Goal: Task Accomplishment & Management: Complete application form

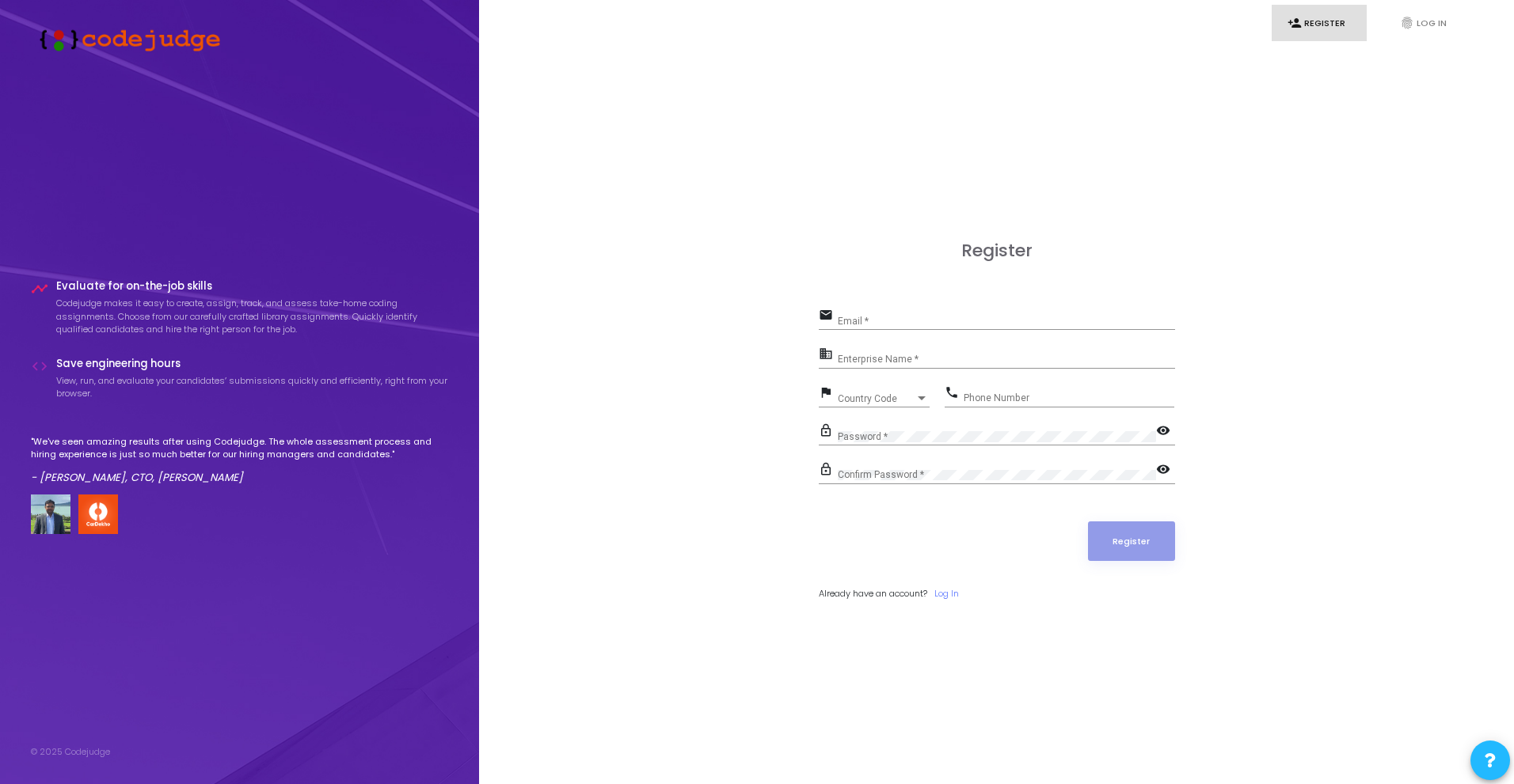
click at [921, 312] on div "Register email Email * business Enterprise Name * flag Country Code Country Cod…" at bounding box center [997, 438] width 356 height 395
click at [878, 321] on input "Email *" at bounding box center [1006, 321] width 337 height 11
type input "Rhyth"
type input "grhythm2805@gmil.com"
click at [906, 359] on input "Enterprise Name *" at bounding box center [1006, 360] width 337 height 11
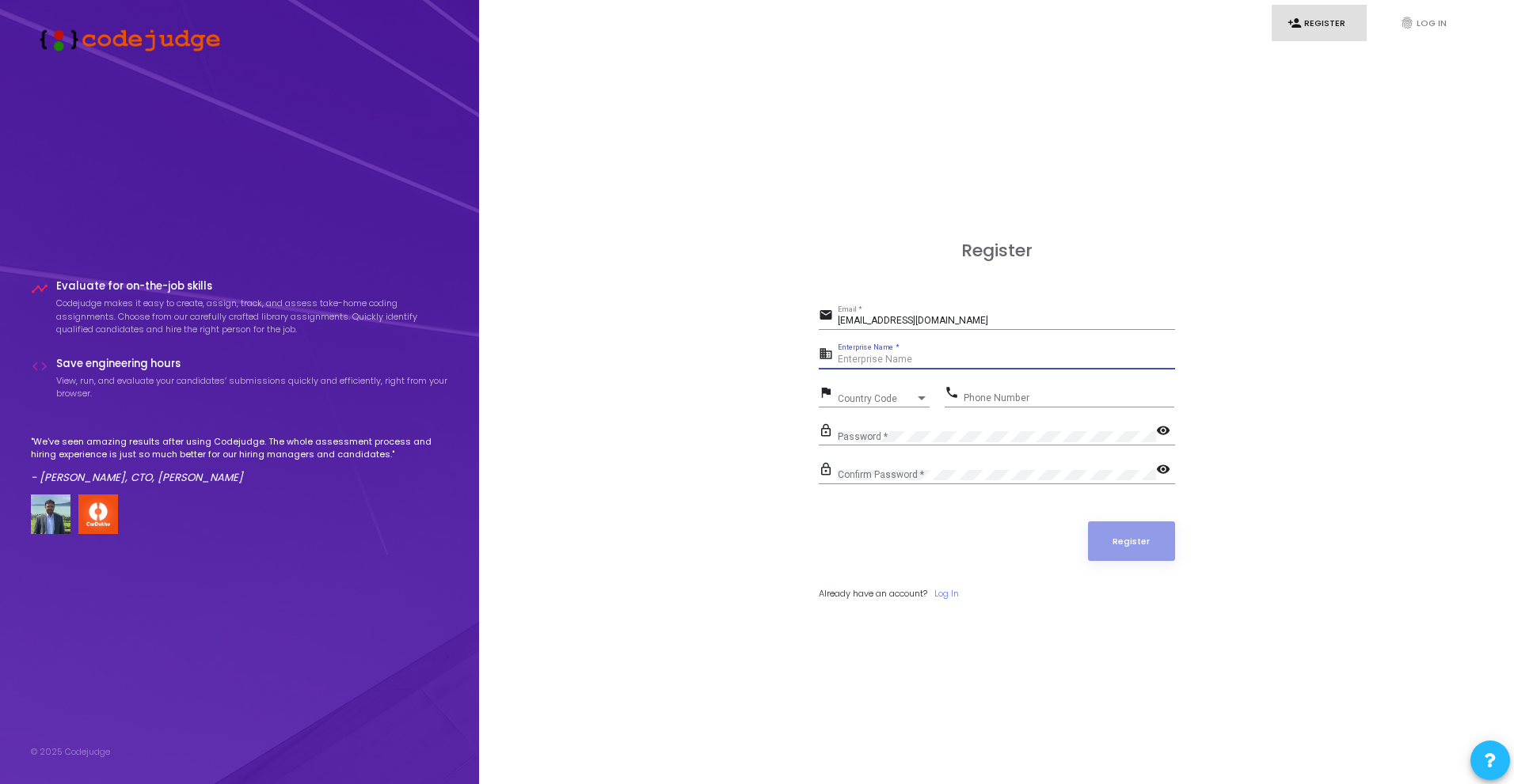
click at [924, 361] on input "Enterprise Name *" at bounding box center [1006, 360] width 337 height 11
click at [882, 402] on span "Country Code" at bounding box center [876, 399] width 78 height 9
type input "indi"
click at [991, 395] on input "Phone Number" at bounding box center [1069, 398] width 211 height 11
type input "0"
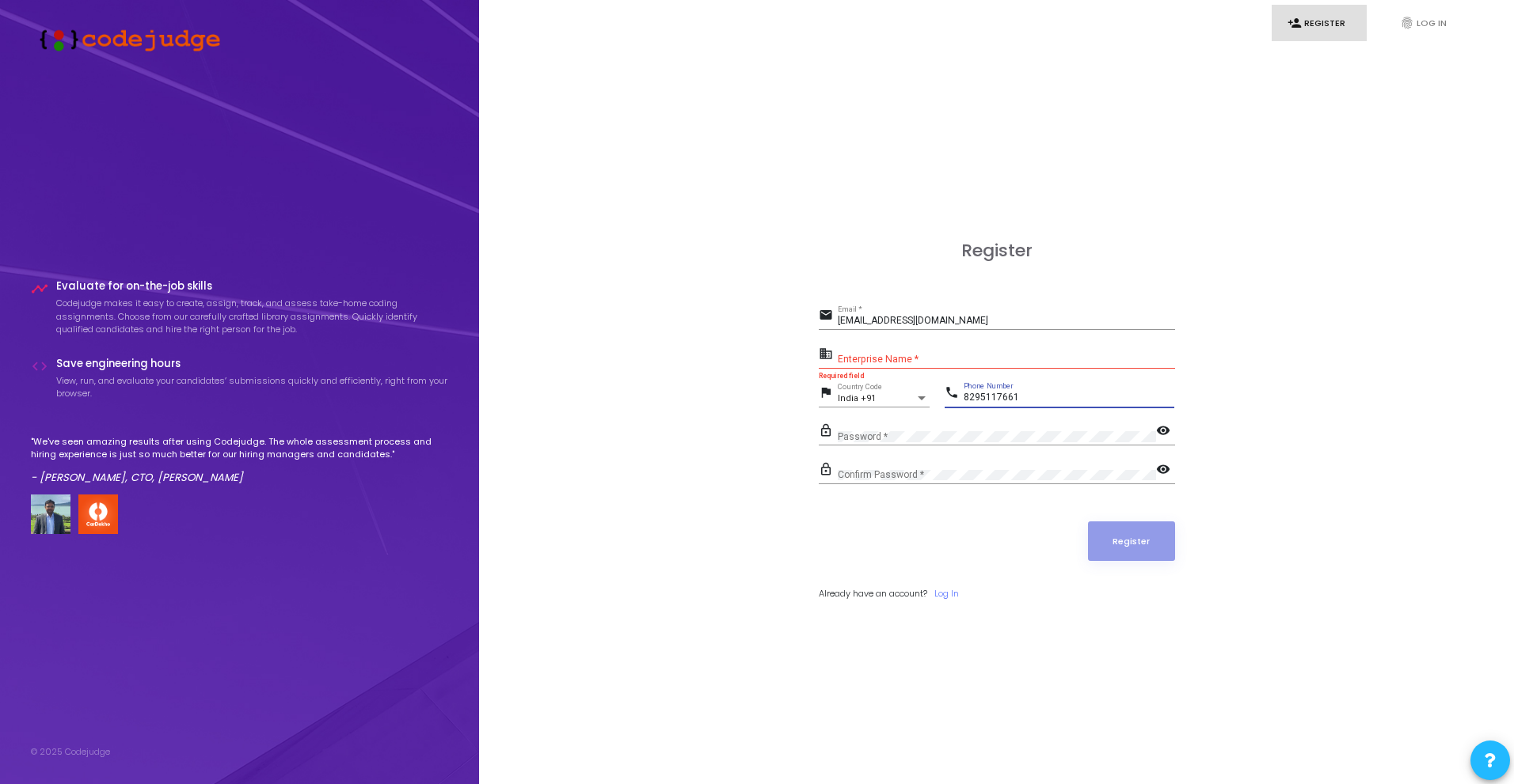
type input "8295117661"
click at [922, 358] on input "Enterprise Name *" at bounding box center [1006, 360] width 337 height 11
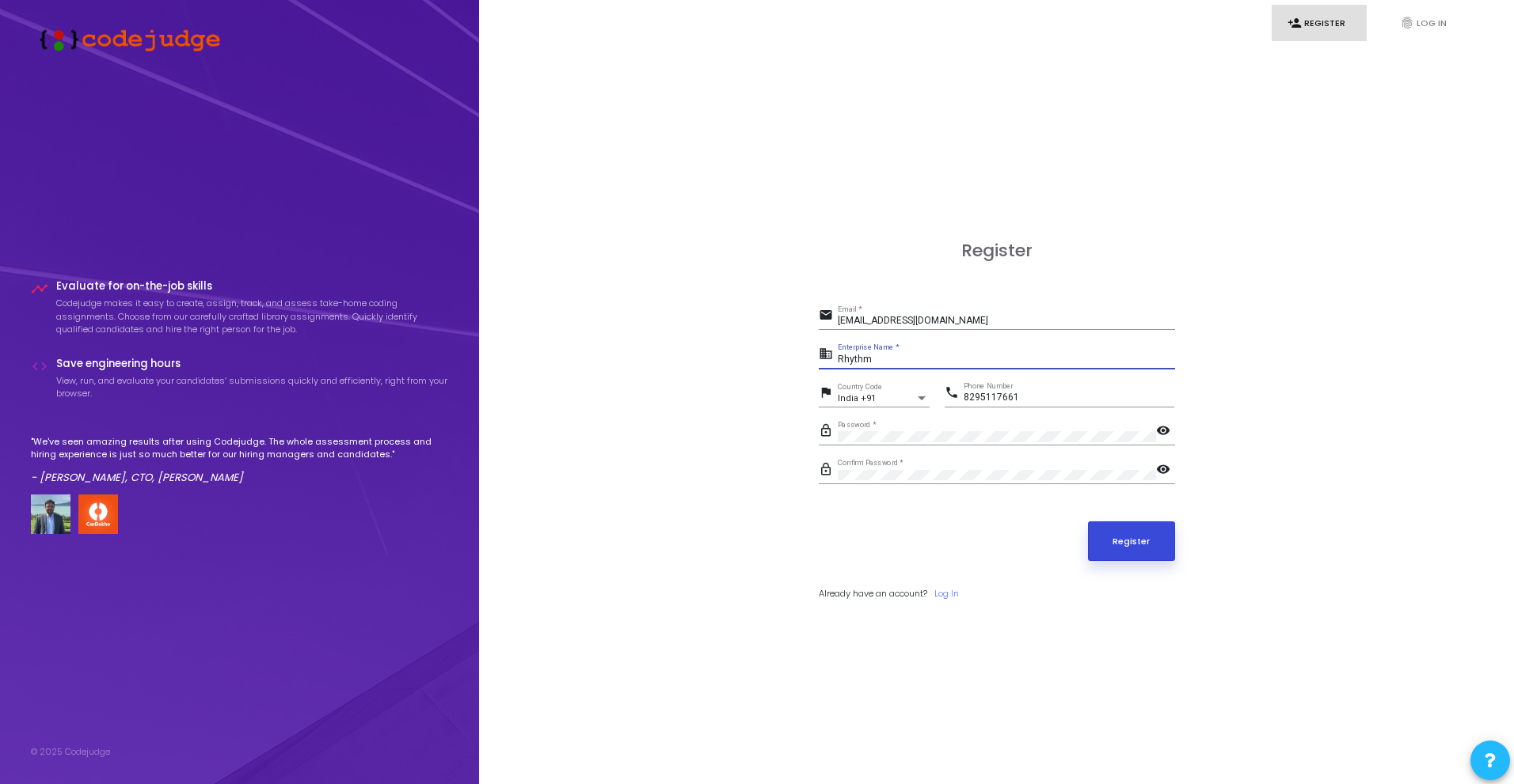
type input "Rhythm"
click at [1122, 551] on button "Register" at bounding box center [1131, 541] width 87 height 40
click at [961, 321] on input "grhythm2805@gmil.com" at bounding box center [1006, 321] width 337 height 11
click at [1145, 544] on button "Register" at bounding box center [1131, 541] width 87 height 40
click at [942, 320] on input "grhythm2805@gmil.com" at bounding box center [1006, 321] width 337 height 11
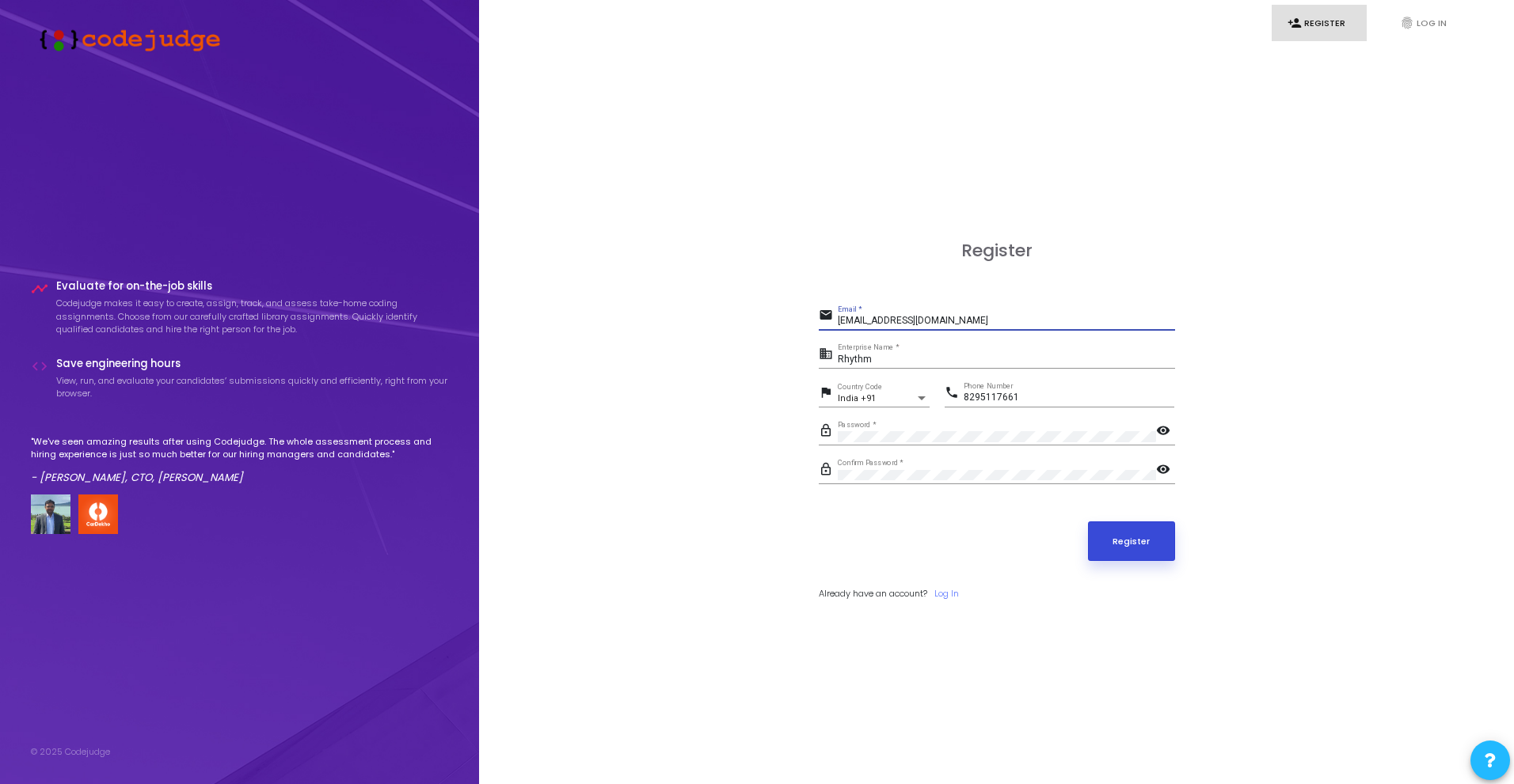
type input "rhythm2805@gmil.com"
click at [1150, 531] on button "Register" at bounding box center [1131, 541] width 87 height 40
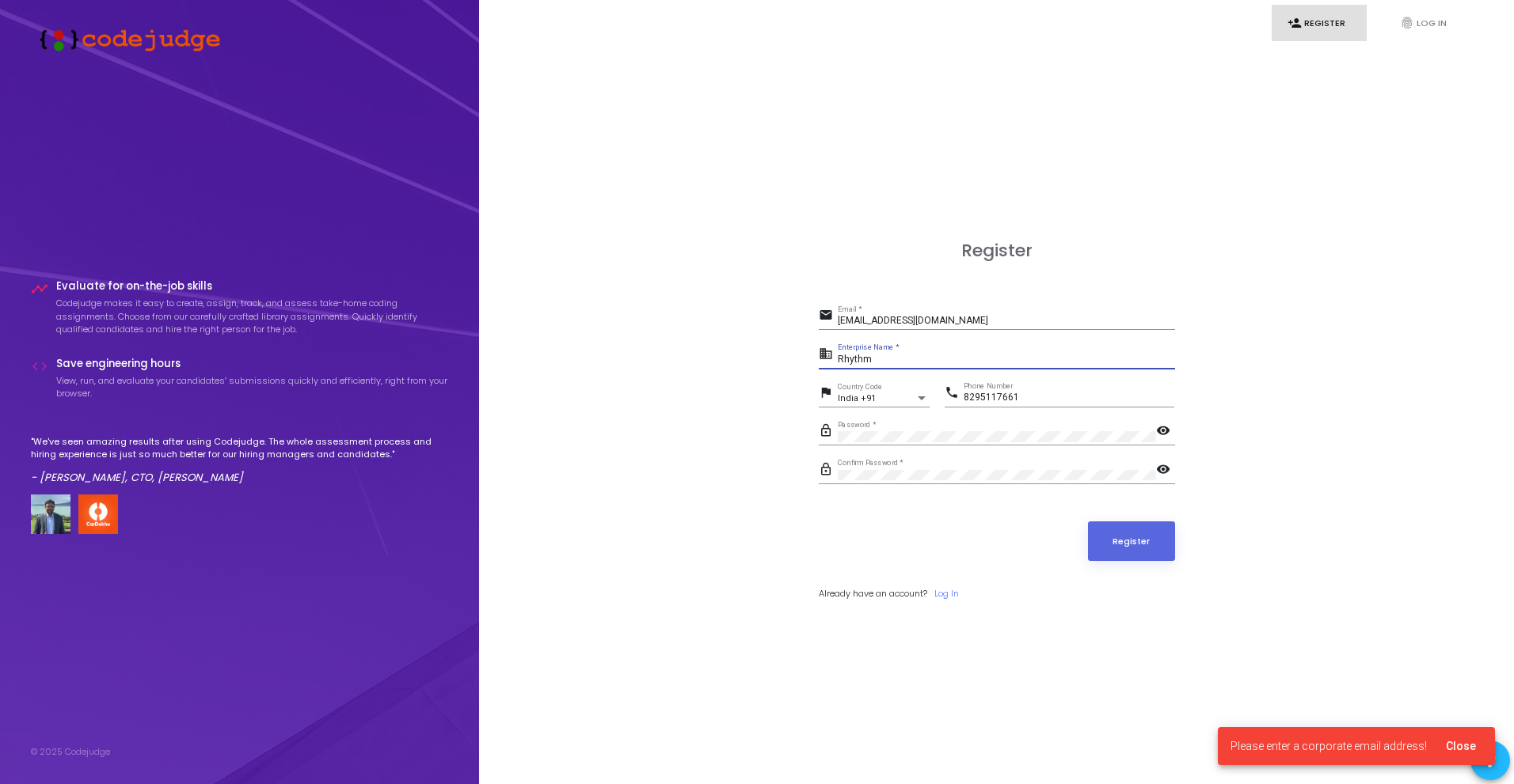
click at [905, 359] on input "Rhythm" at bounding box center [1006, 360] width 337 height 11
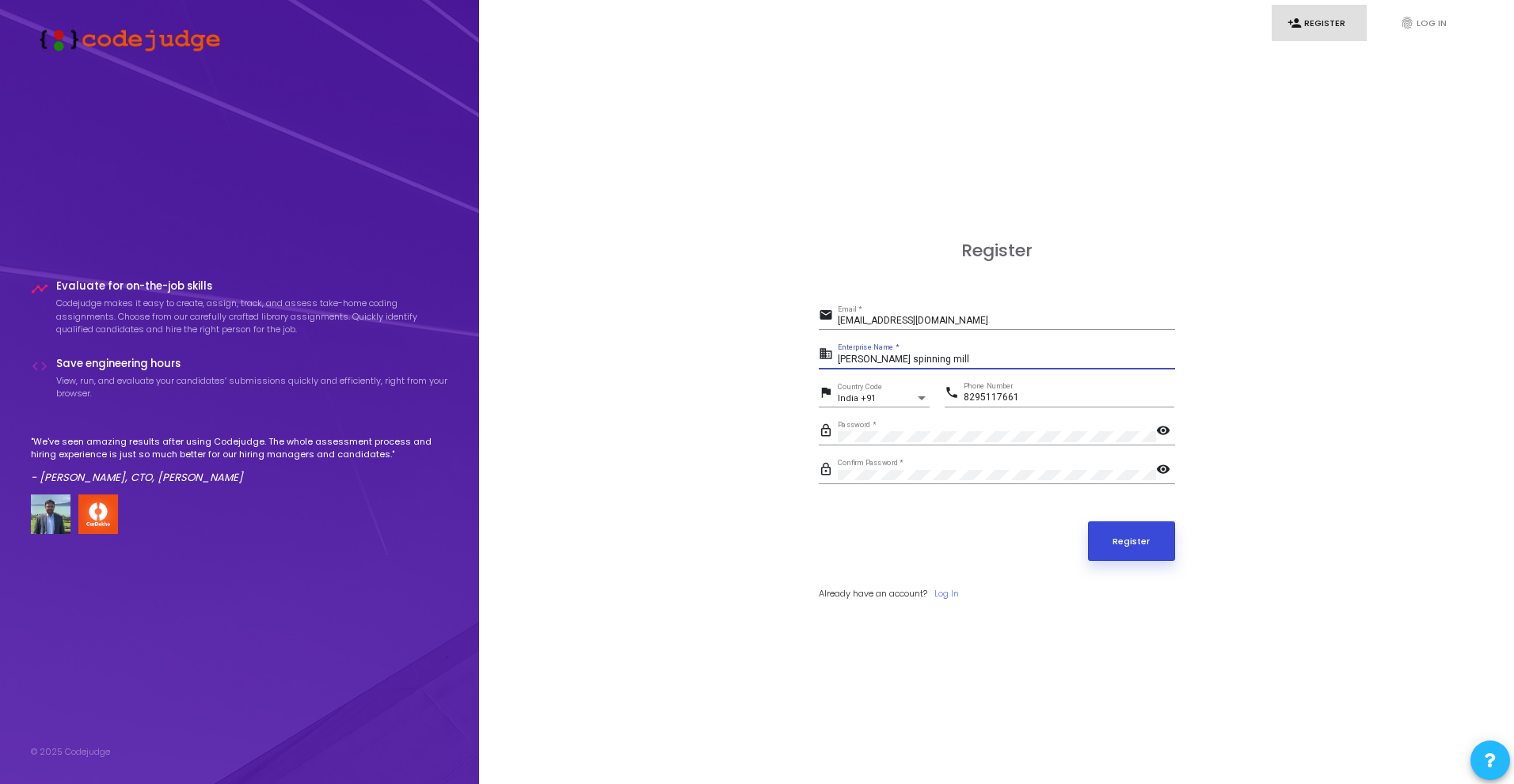
type input "HariOM spinning mill"
click at [1152, 547] on button "Register" at bounding box center [1131, 541] width 87 height 40
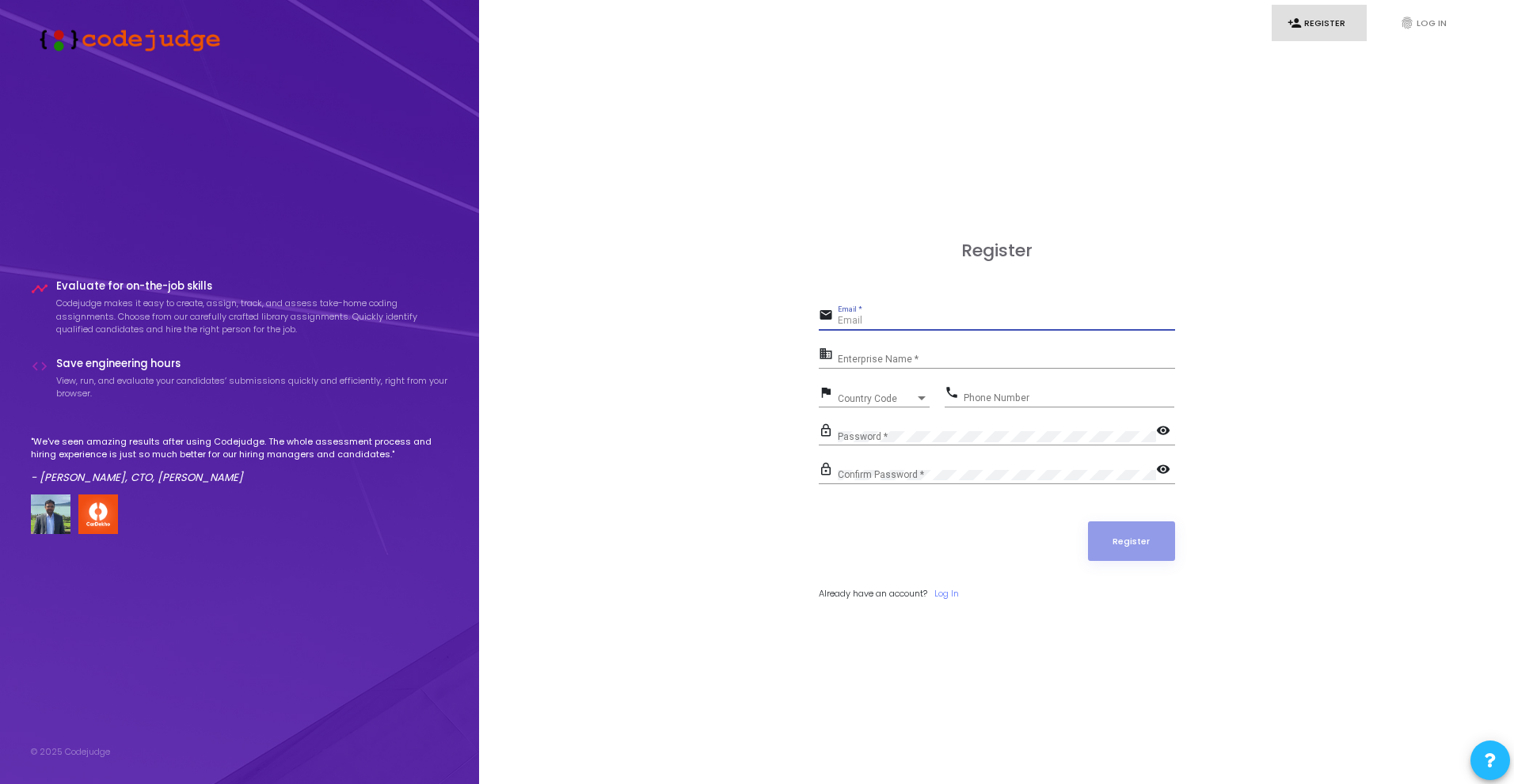
click at [859, 322] on input "Email *" at bounding box center [1006, 321] width 337 height 11
type input "R"
type input "grhythm2805@gmail.com"
click at [903, 355] on input "Enterprise Name *" at bounding box center [1006, 360] width 337 height 11
type input "Rhythm"
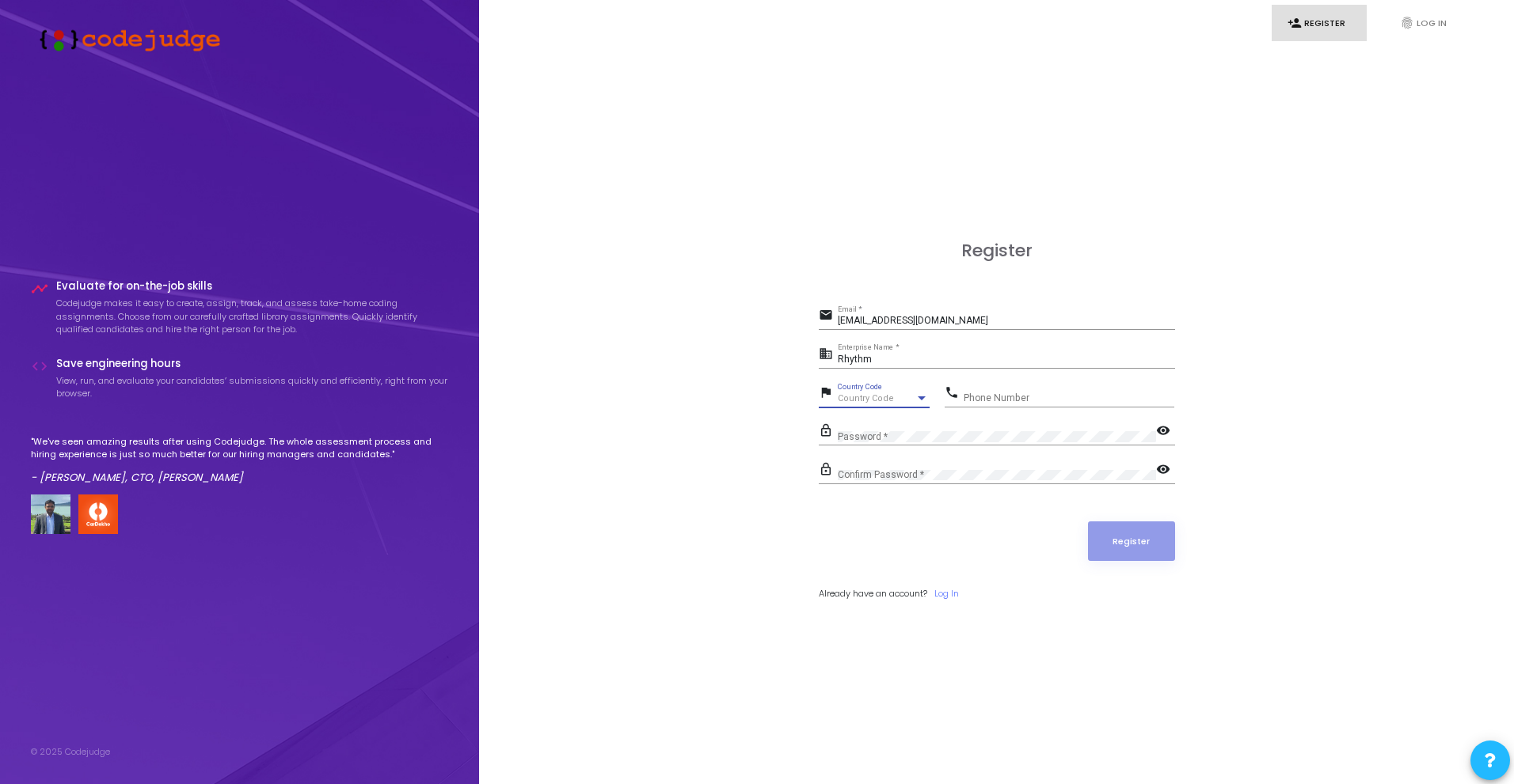
click at [902, 399] on div "Country Code" at bounding box center [876, 399] width 78 height 9
type input "ndia"
click at [984, 399] on input "Phone Number" at bounding box center [1069, 398] width 211 height 11
type input "8295117661"
click at [1167, 541] on button "Register" at bounding box center [1131, 541] width 87 height 40
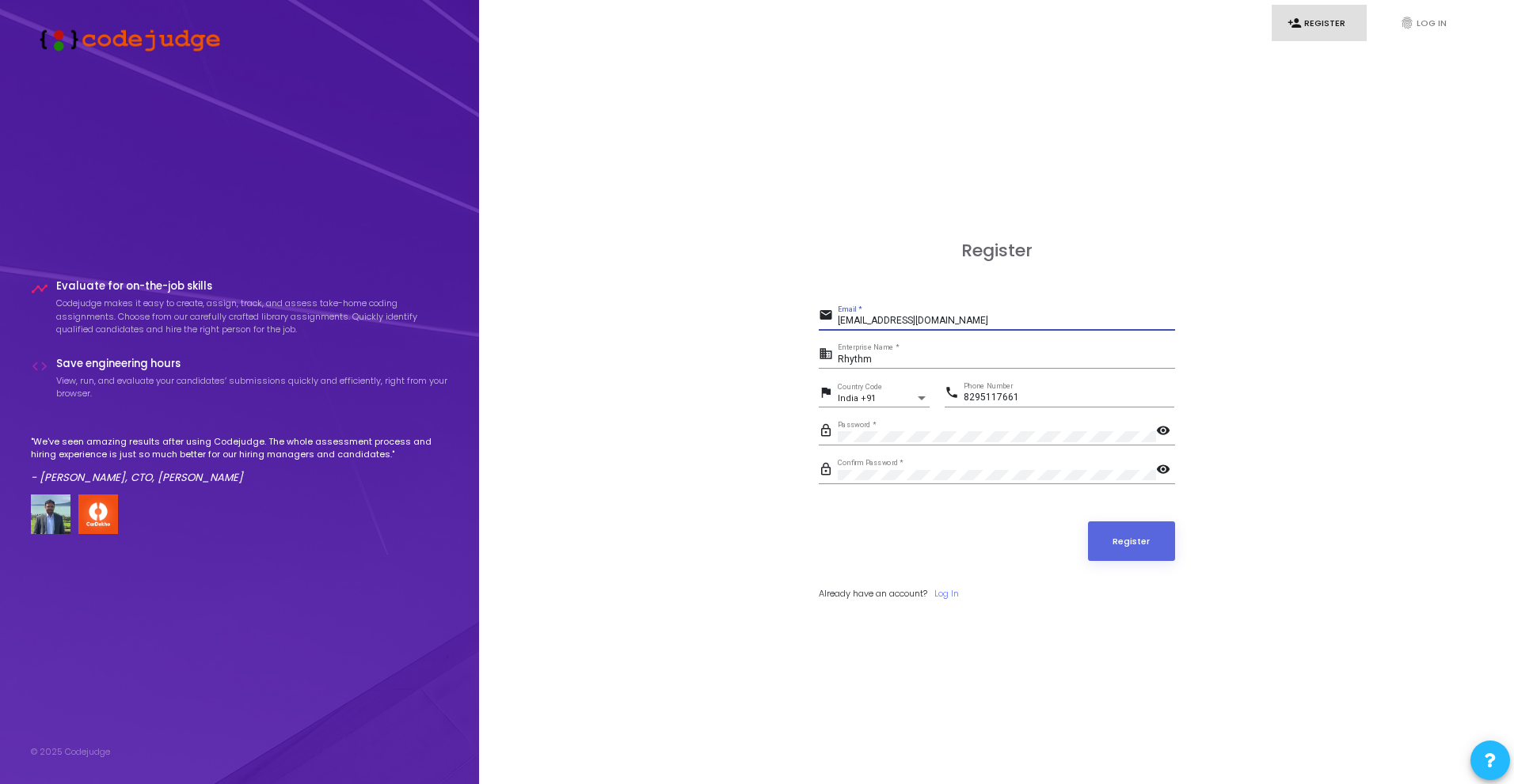
click at [972, 322] on input "grhythm2805@gmail.com" at bounding box center [1006, 321] width 337 height 11
type input "grhythm2805"
type input "220160212076.rhythm@gdgu.org"
click at [943, 356] on input "Rhythm" at bounding box center [1006, 360] width 337 height 11
type input "GD Goenka University"
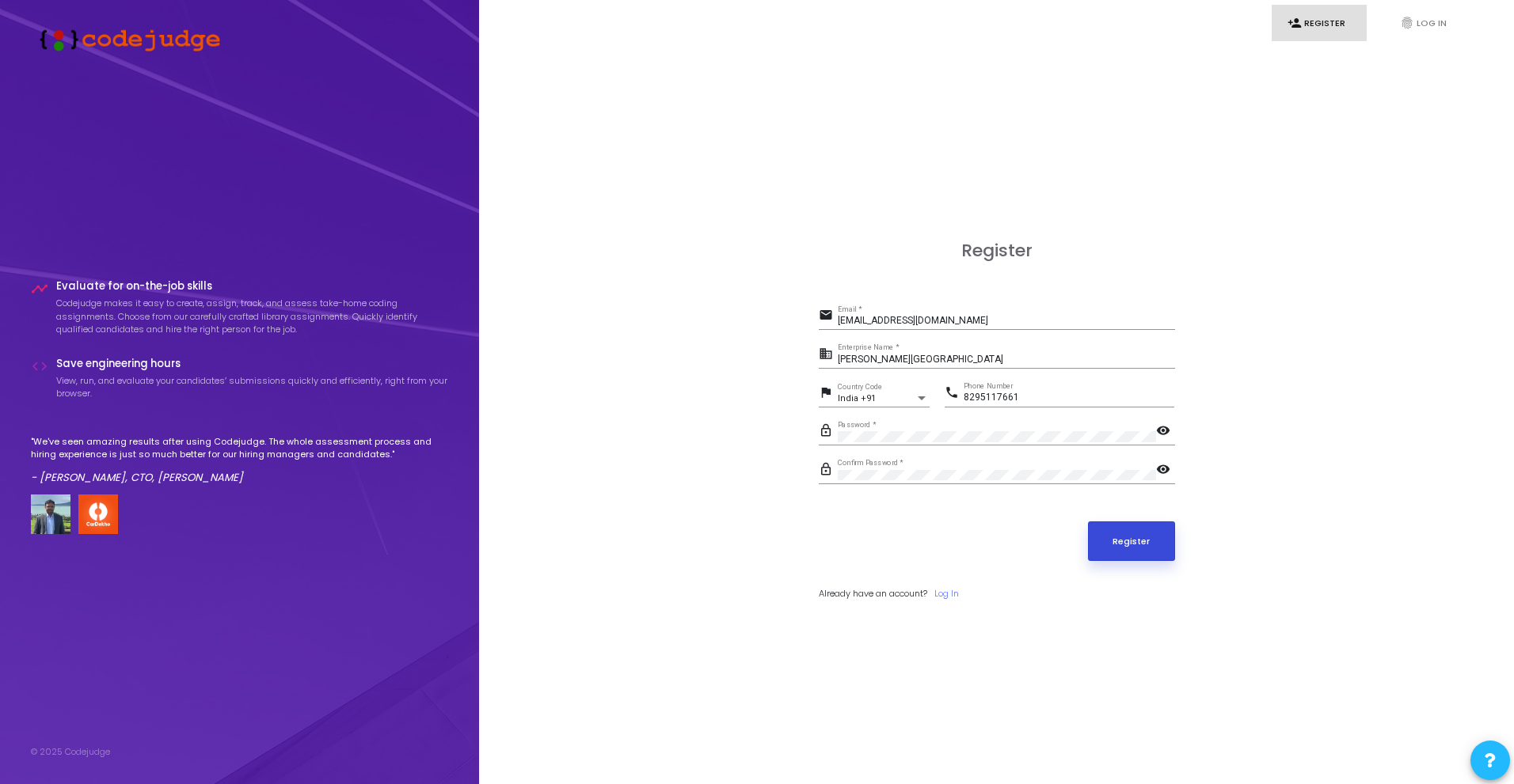
click at [1124, 534] on button "Register" at bounding box center [1131, 541] width 87 height 40
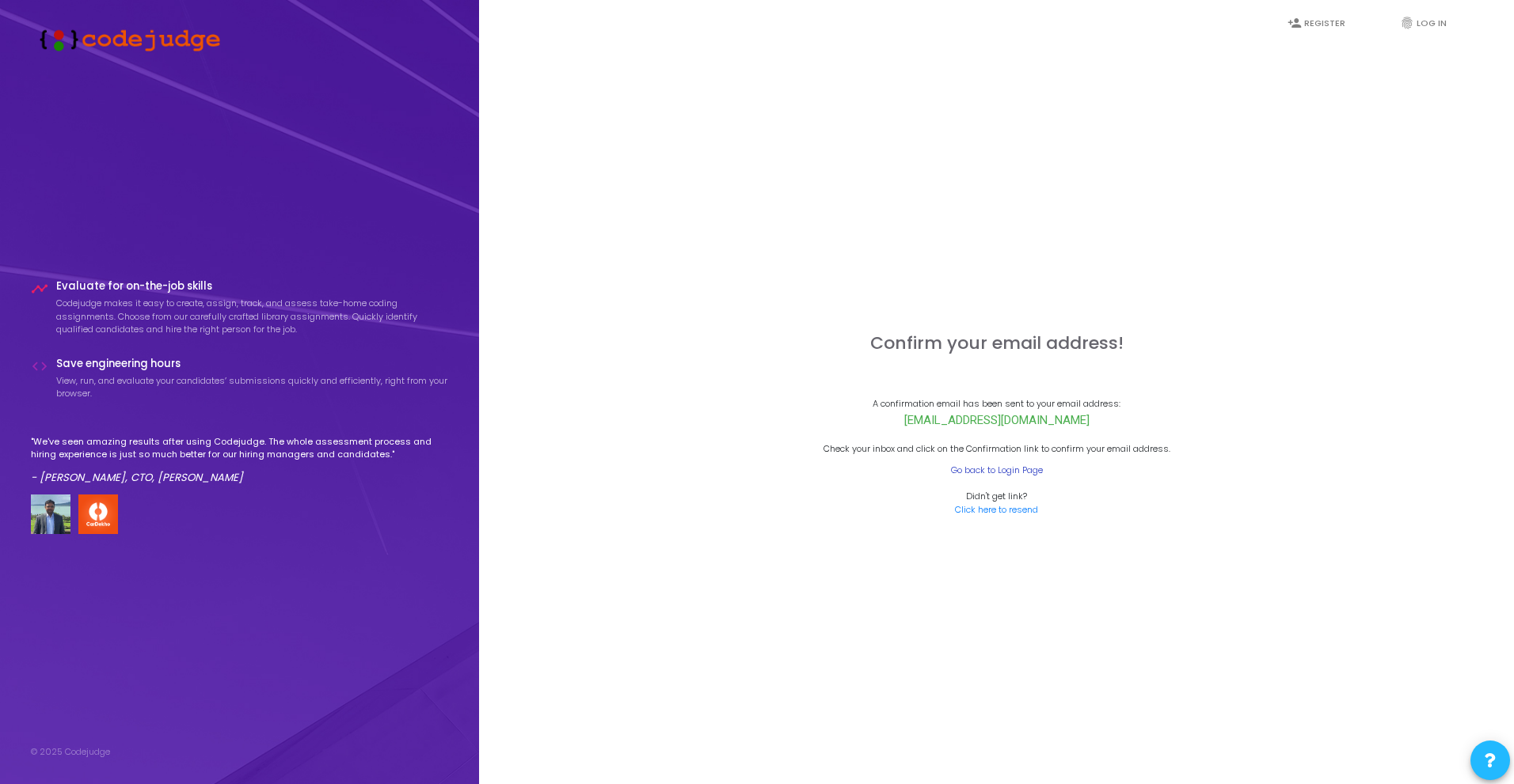
click at [1004, 477] on link "Go back to Login Page" at bounding box center [997, 471] width 91 height 14
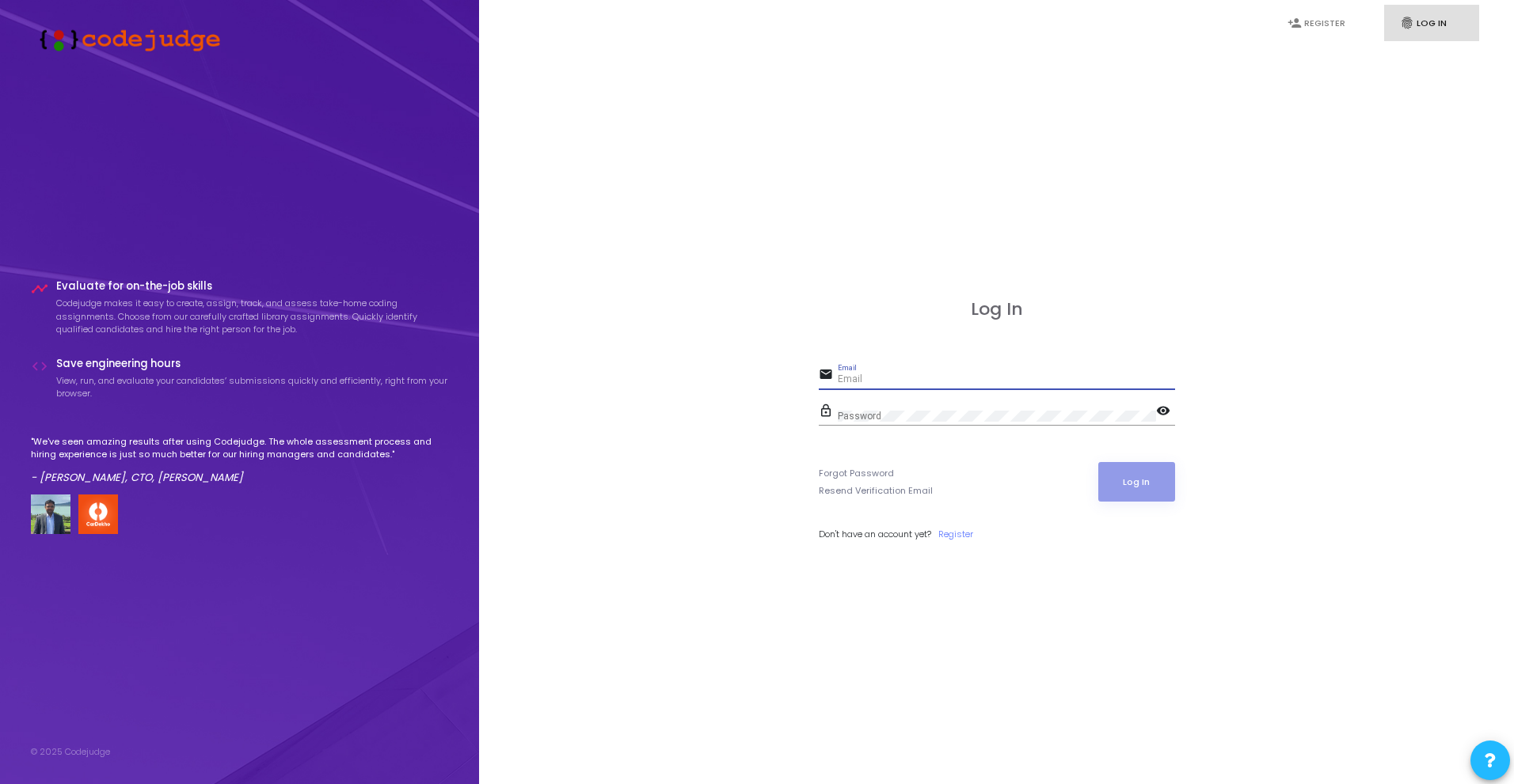
click at [945, 384] on input "Email" at bounding box center [1006, 379] width 337 height 11
type input "[EMAIL_ADDRESS][DOMAIN_NAME]"
click at [1135, 478] on button "Log In" at bounding box center [1136, 482] width 77 height 40
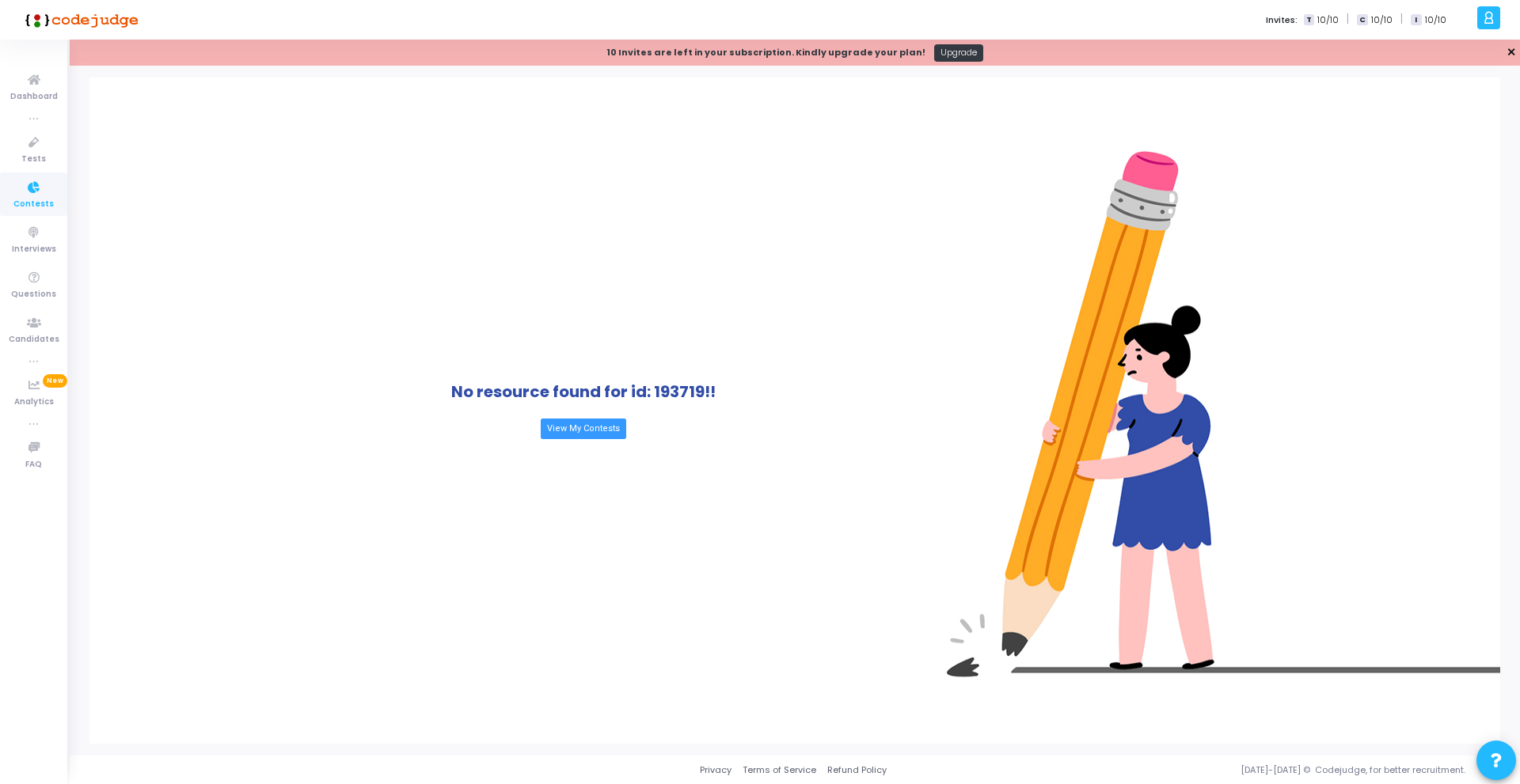
drag, startPoint x: 1511, startPoint y: 52, endPoint x: 1064, endPoint y: 125, distance: 452.9
click at [1511, 52] on link "✕" at bounding box center [1511, 52] width 9 height 17
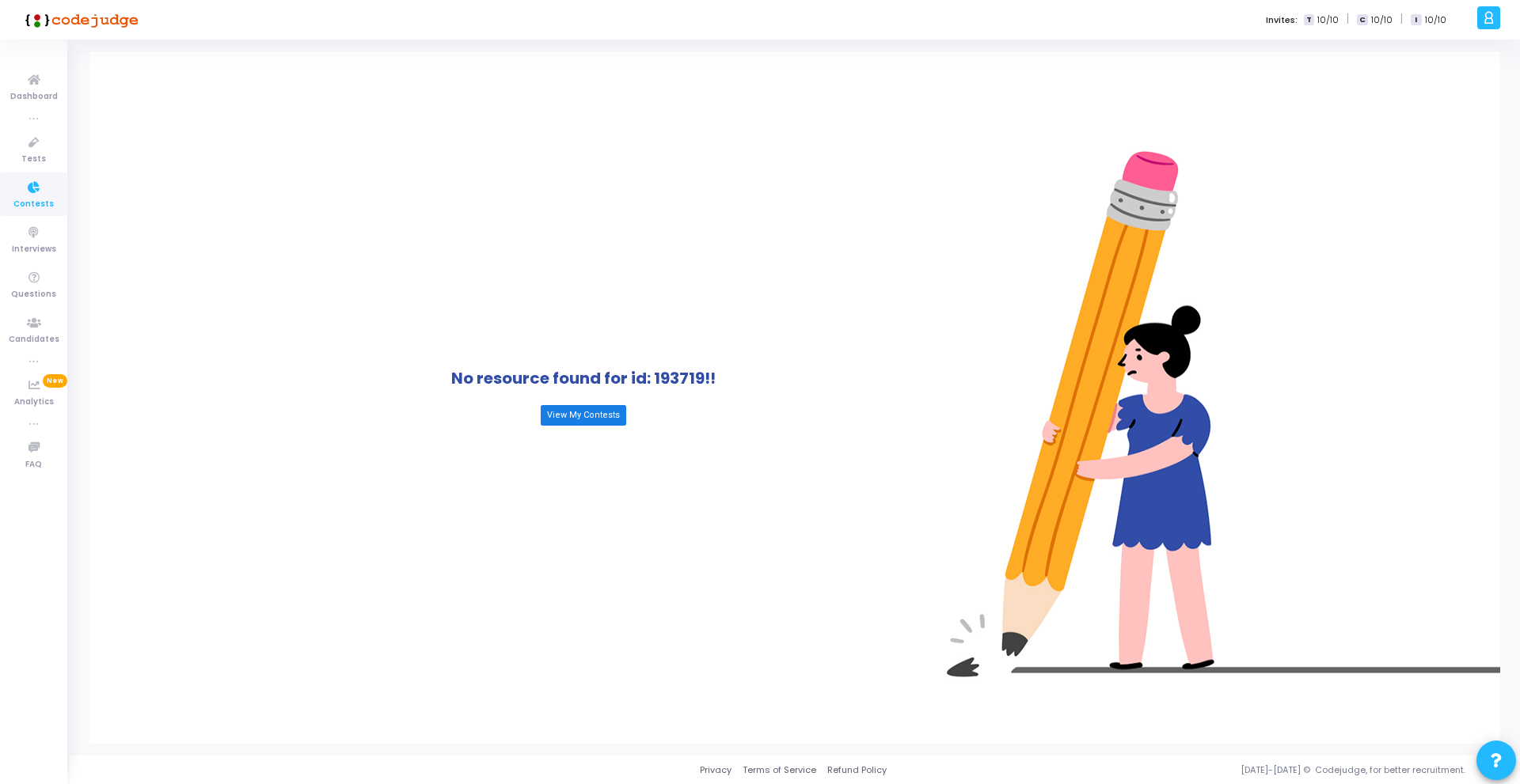
click at [601, 412] on link "View My Contests" at bounding box center [583, 416] width 86 height 20
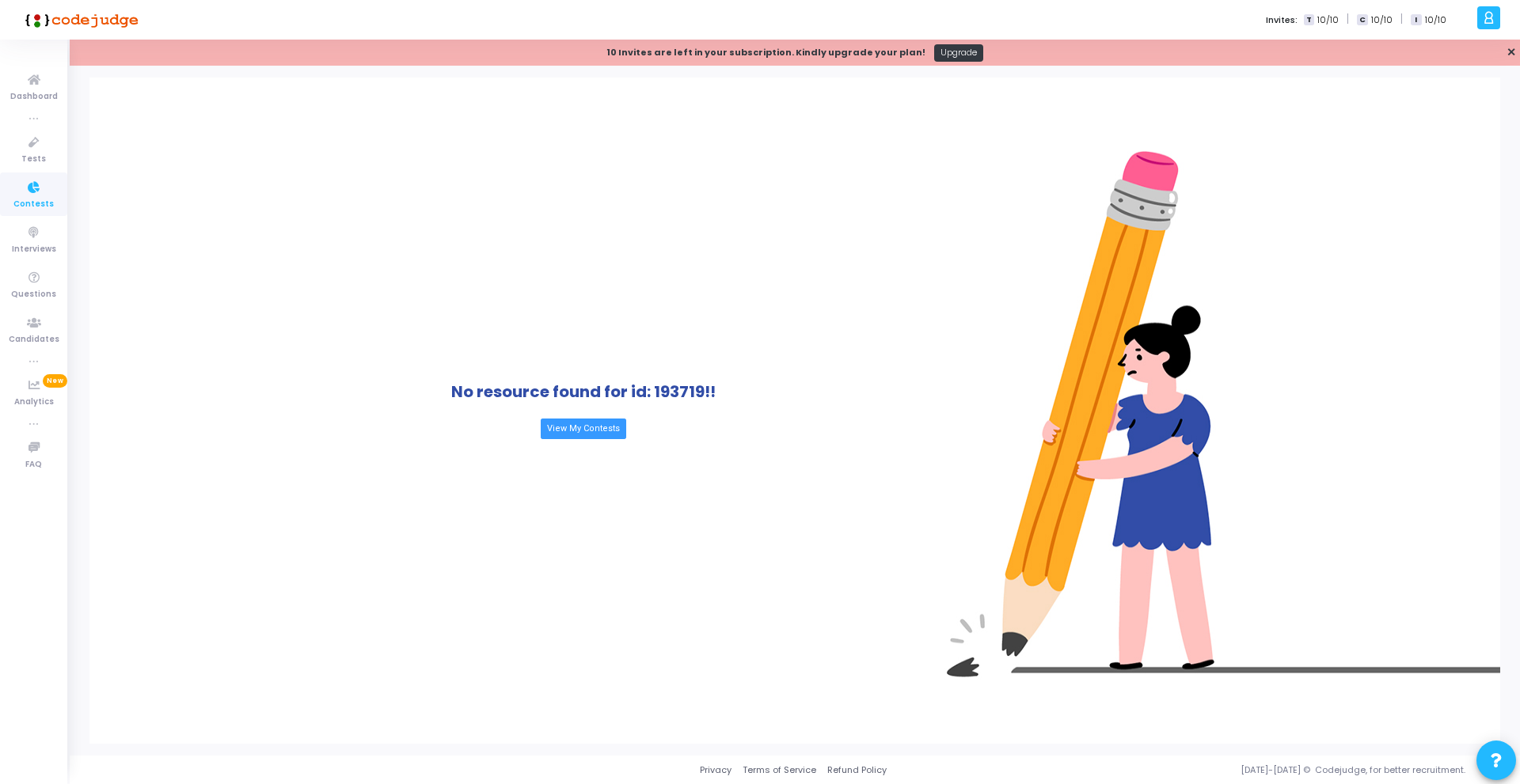
click at [662, 393] on h1 "No resource found for id: 193719!!" at bounding box center [583, 392] width 264 height 19
click at [36, 142] on icon at bounding box center [34, 142] width 33 height 19
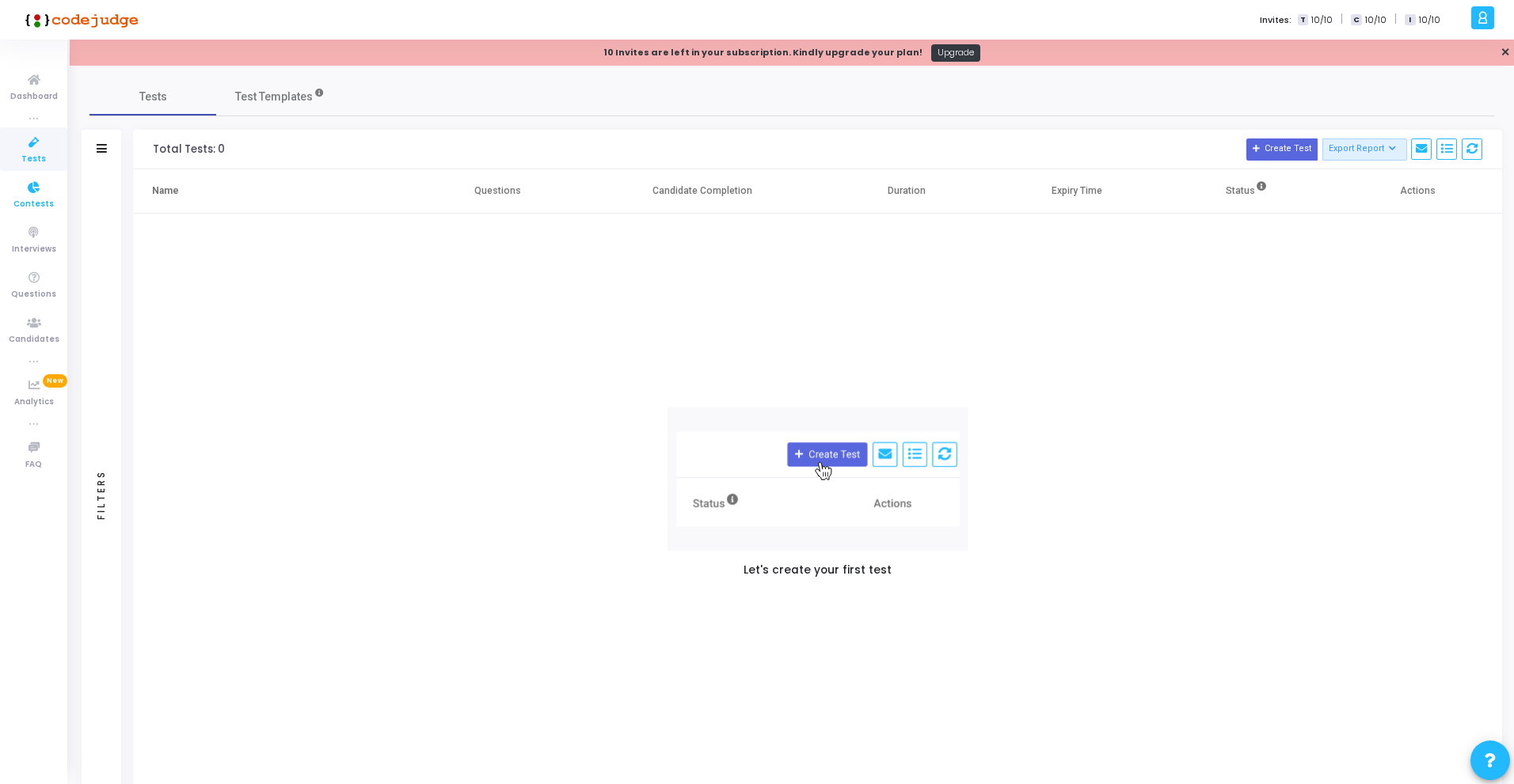
click at [36, 193] on icon at bounding box center [34, 187] width 33 height 19
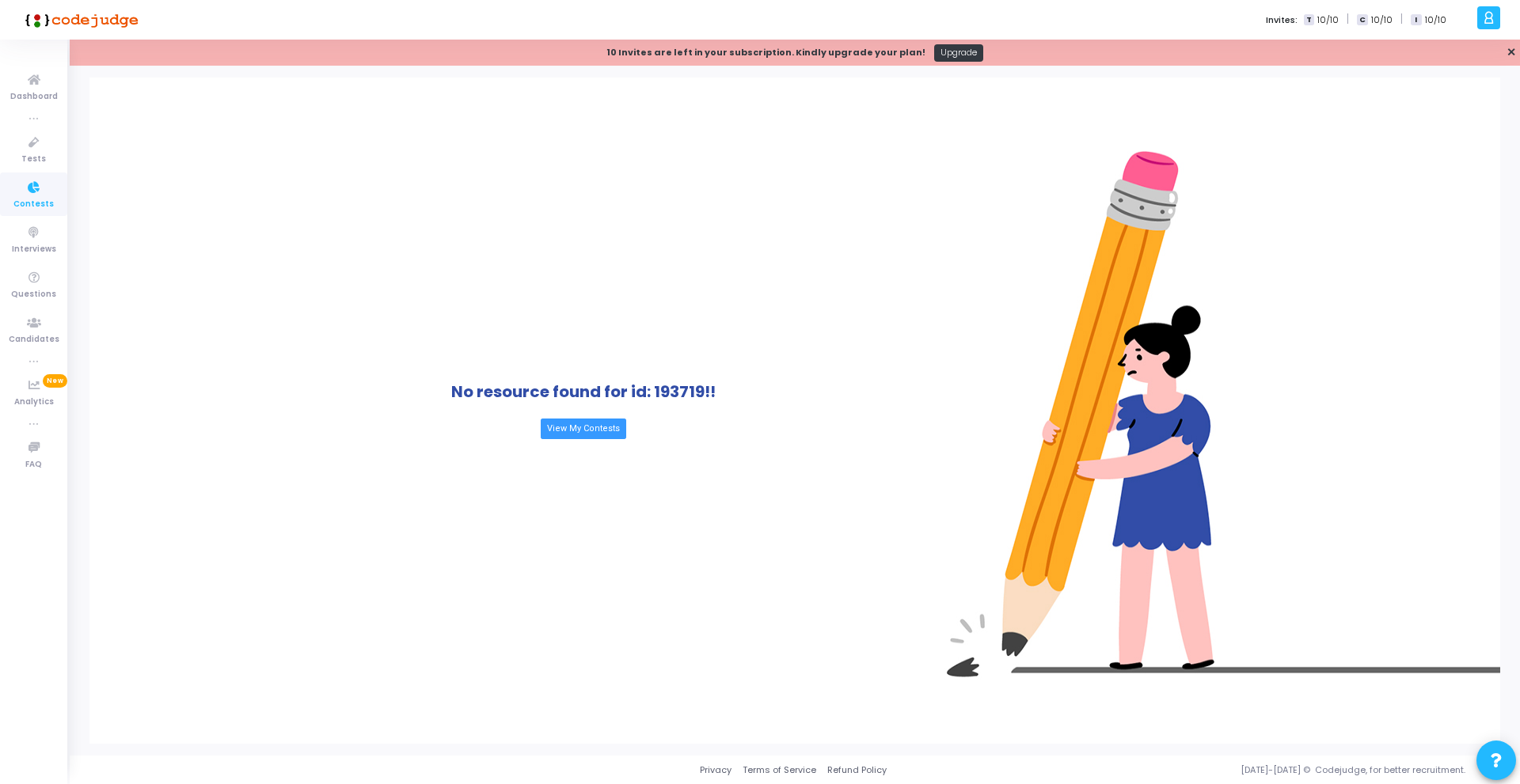
click at [1481, 16] on div at bounding box center [1489, 17] width 23 height 23
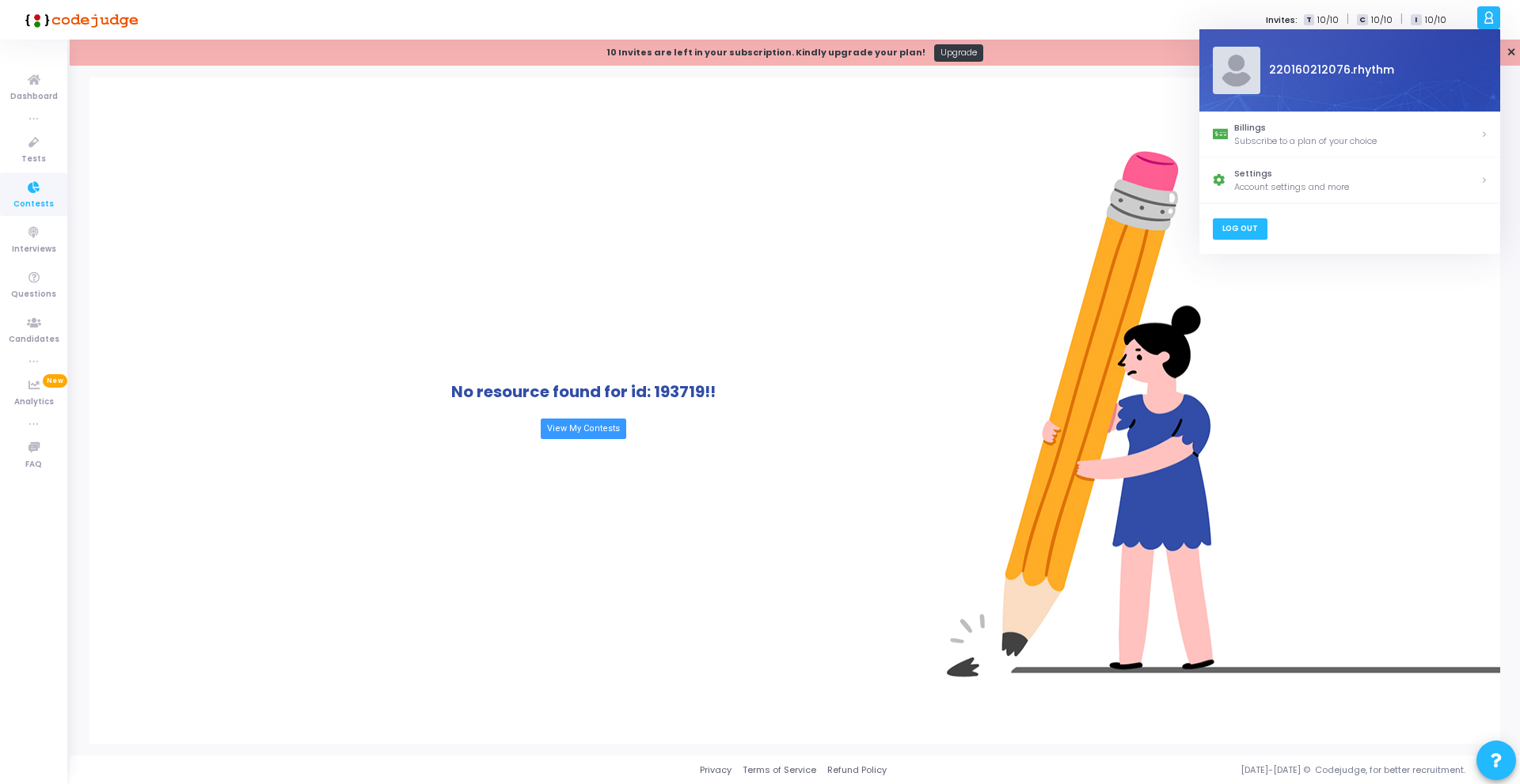
click at [1246, 227] on link "Log Out" at bounding box center [1239, 229] width 55 height 21
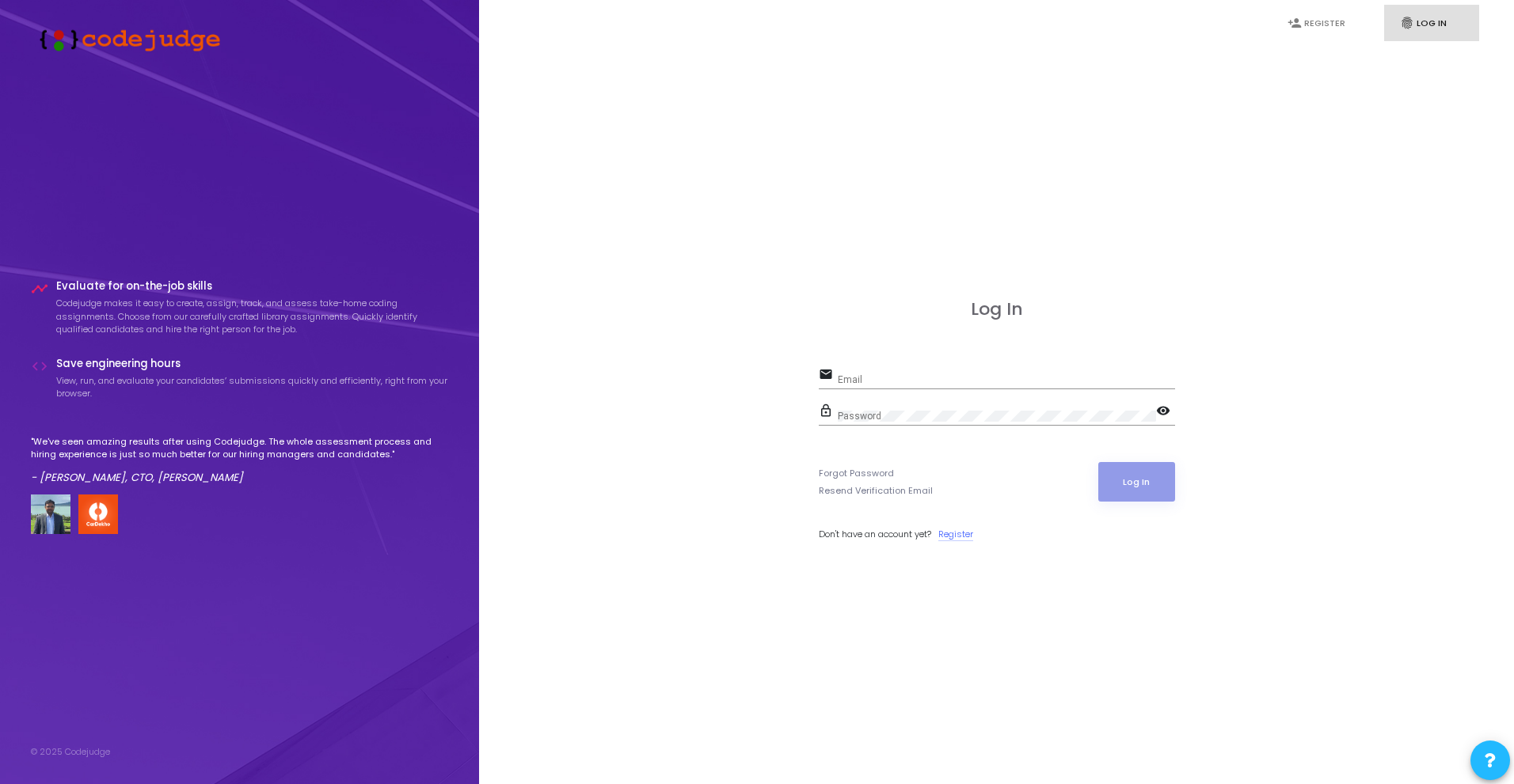
click at [955, 535] on link "Register" at bounding box center [955, 535] width 35 height 14
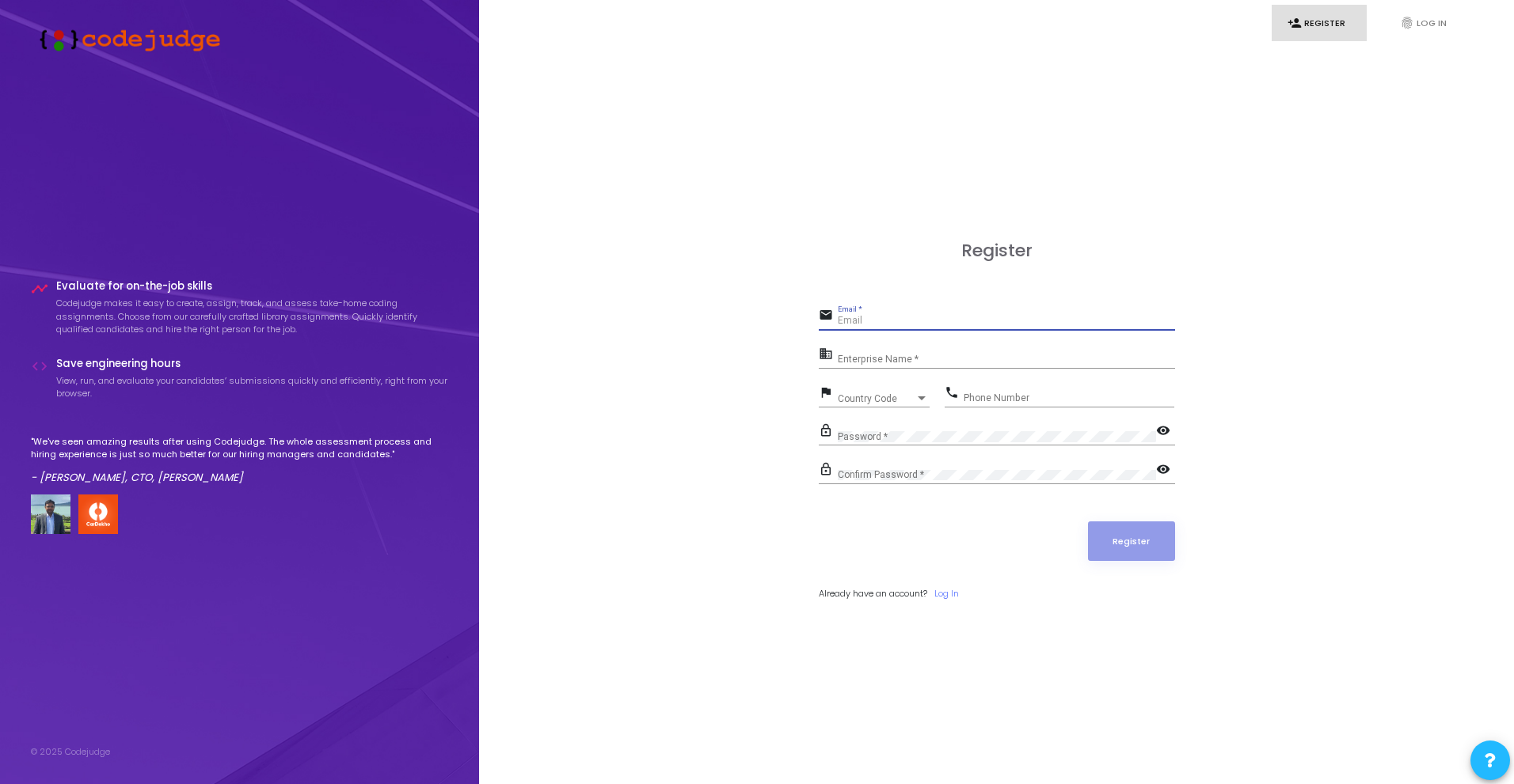
click at [963, 316] on input "Email *" at bounding box center [1006, 321] width 337 height 11
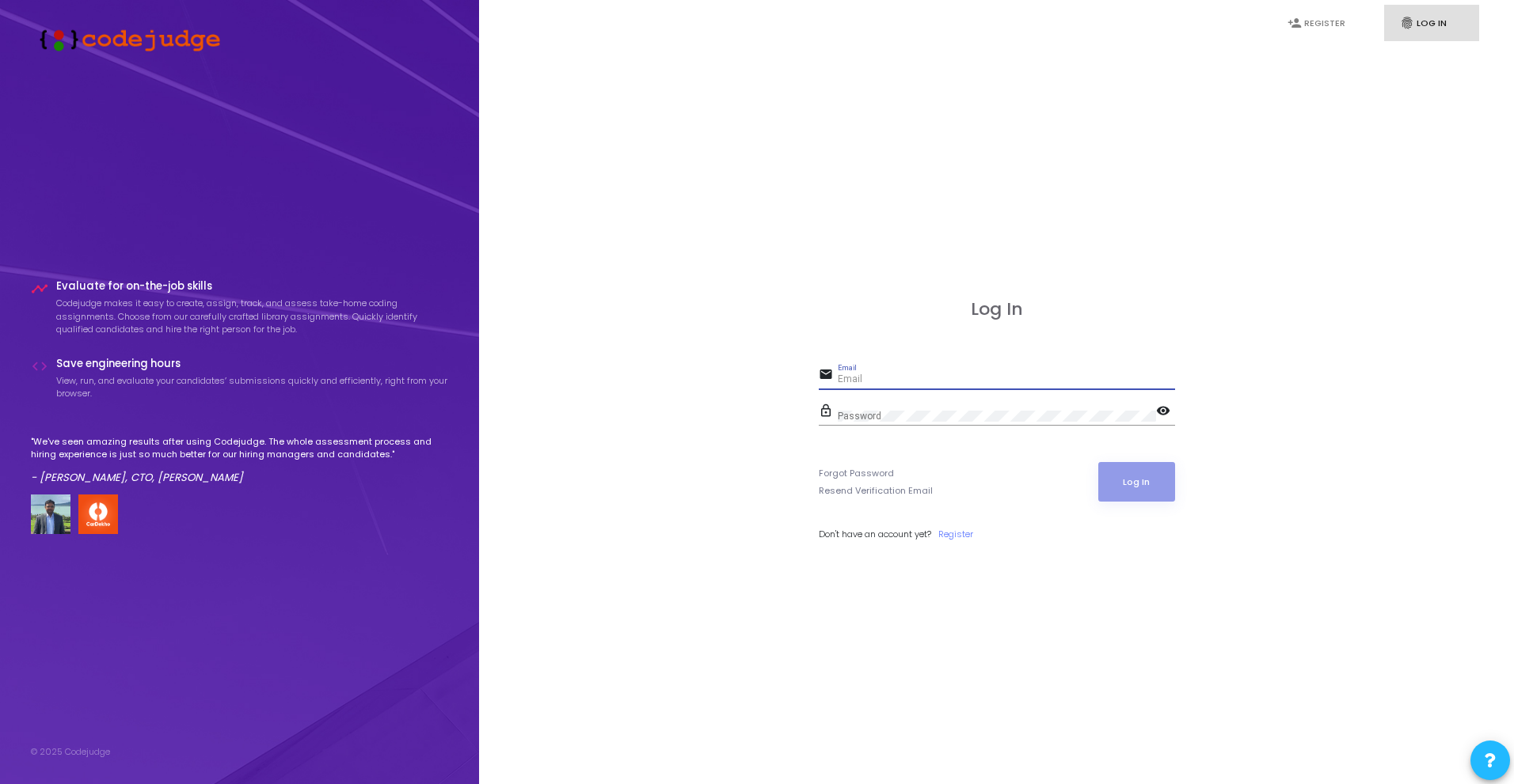
click at [987, 384] on input "Email" at bounding box center [1006, 379] width 337 height 11
type input "[EMAIL_ADDRESS][DOMAIN_NAME]"
click at [1119, 477] on button "Log In" at bounding box center [1136, 482] width 77 height 40
